Goal: Task Accomplishment & Management: Use online tool/utility

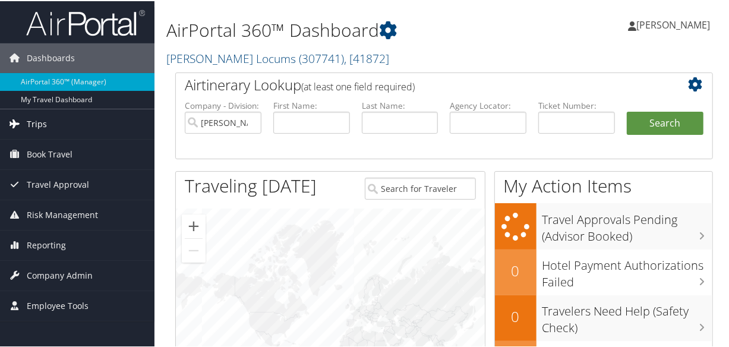
click at [40, 128] on span "Trips" at bounding box center [37, 123] width 20 height 30
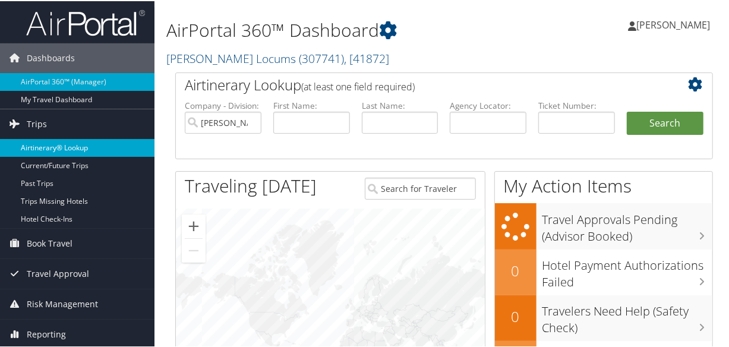
click at [42, 141] on link "Airtinerary® Lookup" at bounding box center [77, 147] width 154 height 18
